Goal: Information Seeking & Learning: Check status

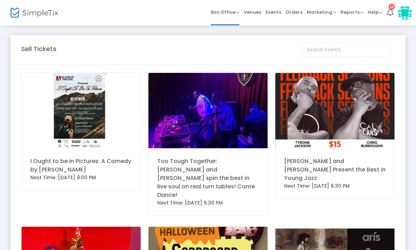
click at [362, 12] on span "Reports" at bounding box center [352, 12] width 23 height 7
click at [367, 42] on li "Sales Reports" at bounding box center [364, 38] width 46 height 14
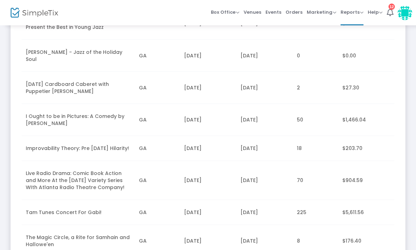
scroll to position [170, 0]
click at [78, 116] on td "I Ought to be in Pictures: A Comedy by [PERSON_NAME]" at bounding box center [78, 120] width 113 height 32
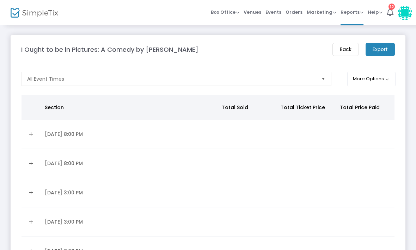
click at [34, 164] on link "Expand Details" at bounding box center [31, 163] width 11 height 11
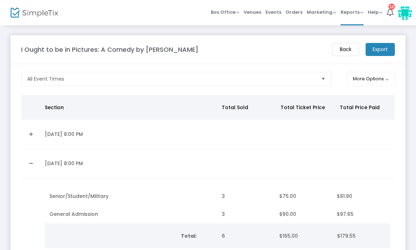
click at [32, 164] on link "Collapse Details" at bounding box center [31, 163] width 11 height 11
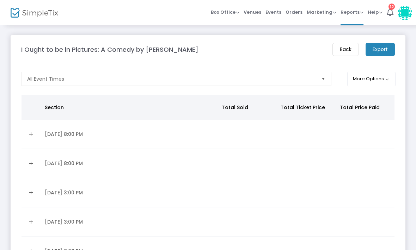
click at [27, 138] on link "Expand Details" at bounding box center [31, 134] width 11 height 11
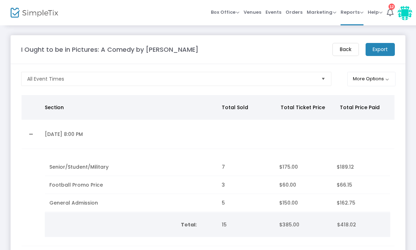
click at [31, 137] on link "Collapse Details" at bounding box center [31, 134] width 11 height 11
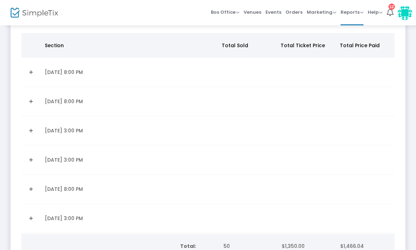
scroll to position [64, 0]
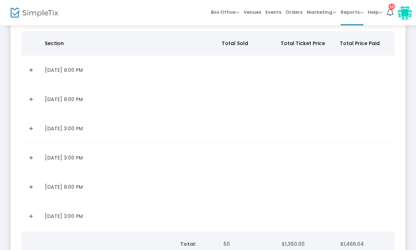
click at [31, 128] on link "Expand Details" at bounding box center [31, 128] width 11 height 11
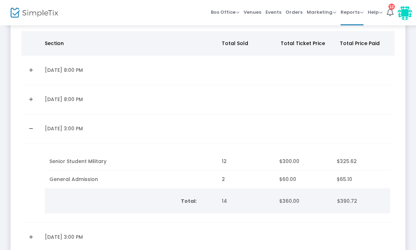
click at [32, 126] on link "Collapse Details" at bounding box center [31, 128] width 11 height 11
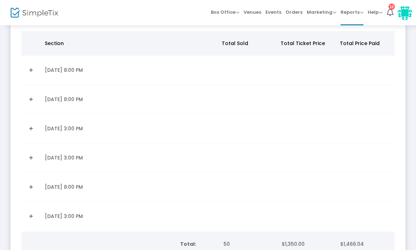
click at [31, 69] on link "Expand Details" at bounding box center [31, 70] width 11 height 11
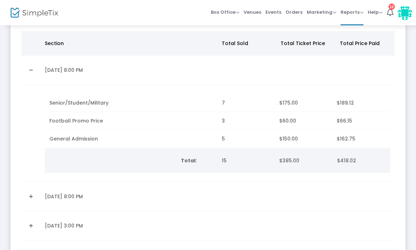
click at [29, 67] on link "Collapse Details" at bounding box center [31, 70] width 11 height 11
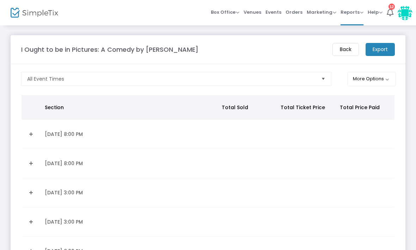
scroll to position [0, 0]
